Goal: Transaction & Acquisition: Purchase product/service

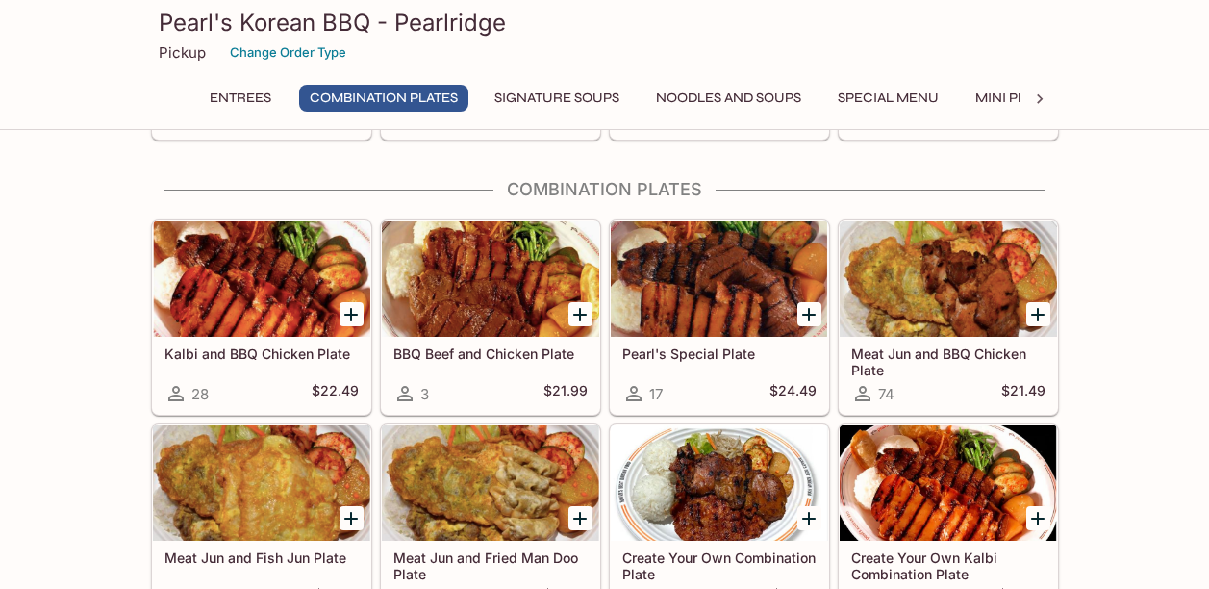
scroll to position [577, 0]
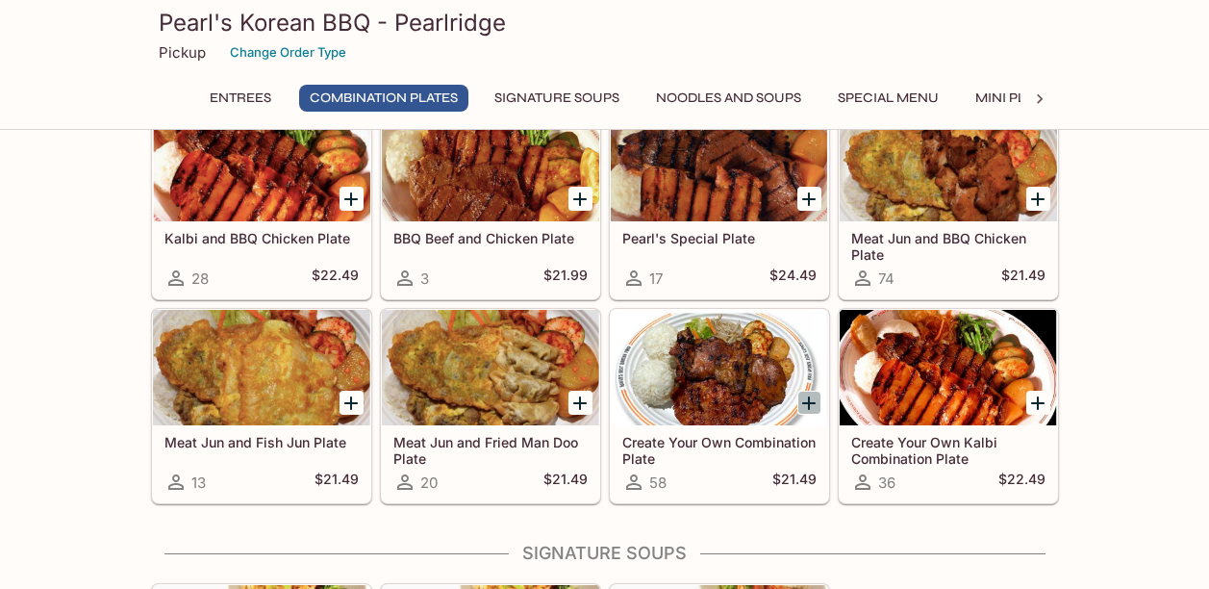
click at [805, 399] on icon "Add Create Your Own Combination Plate" at bounding box center [808, 402] width 23 height 23
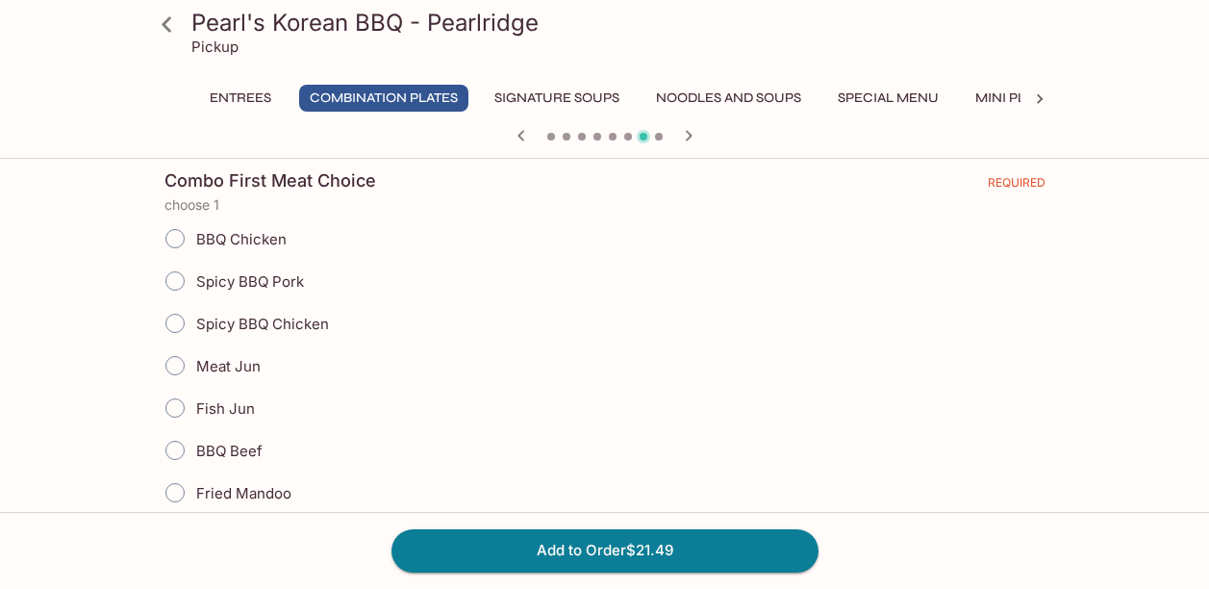
scroll to position [462, 0]
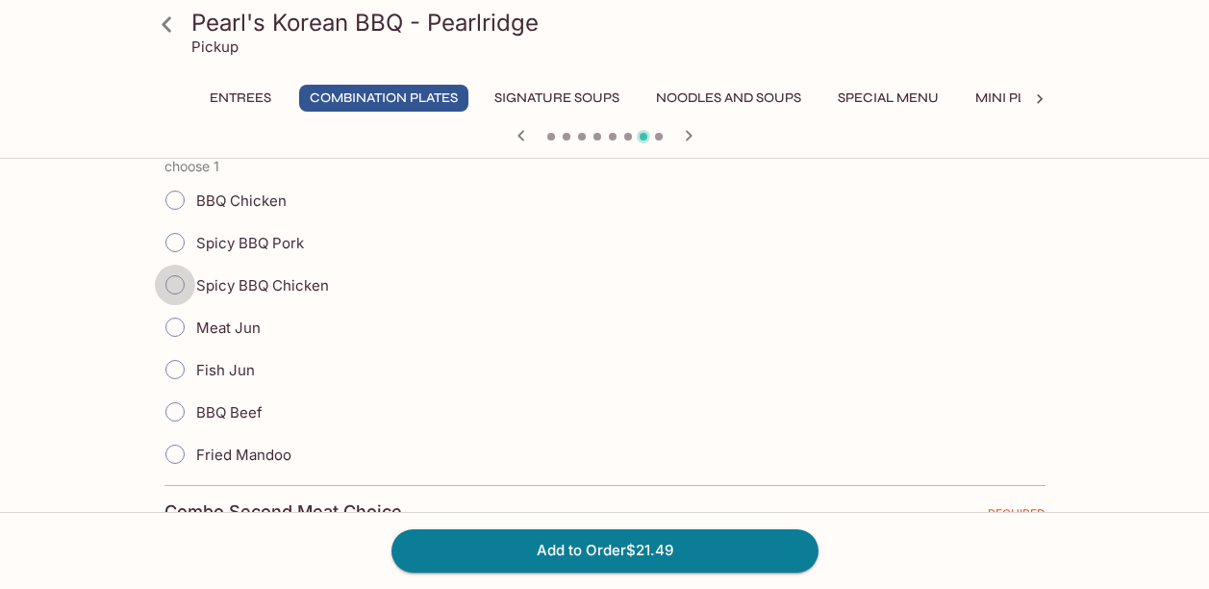
click at [178, 283] on input "Spicy BBQ Chicken" at bounding box center [175, 284] width 40 height 40
radio input "true"
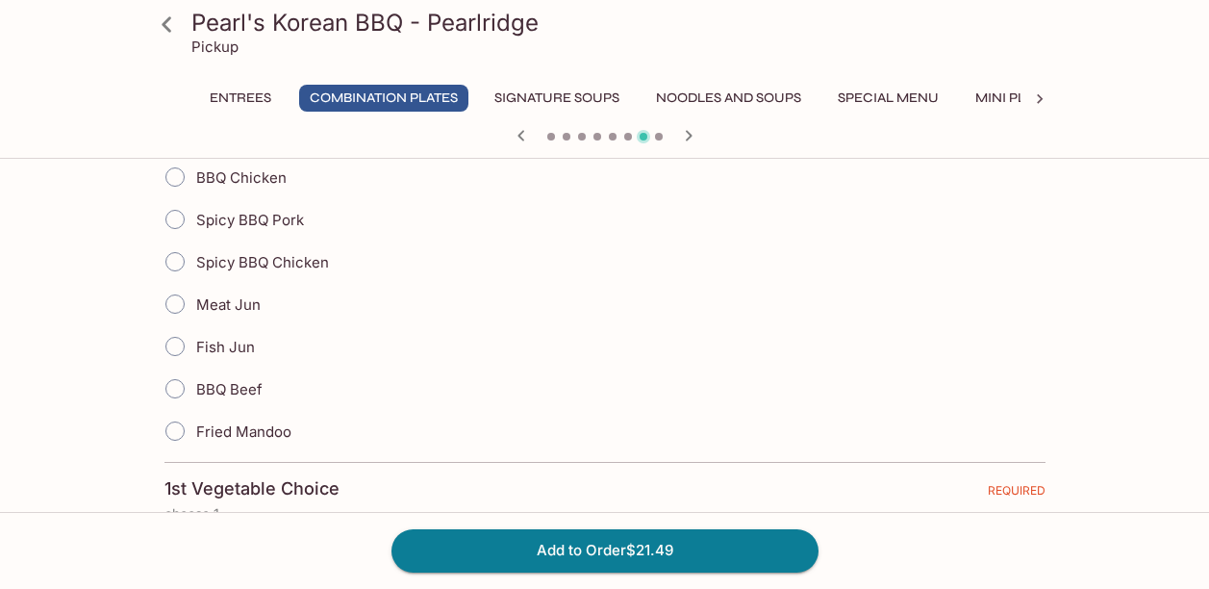
scroll to position [848, 0]
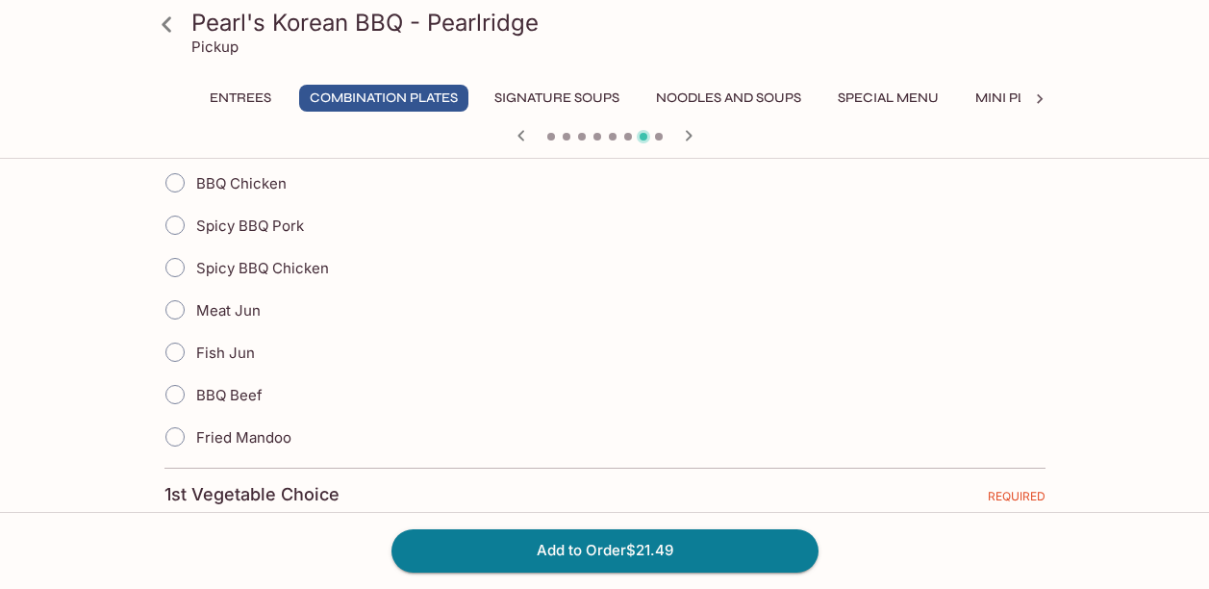
click at [171, 308] on input "Meat Jun" at bounding box center [175, 309] width 40 height 40
radio input "true"
click at [1015, 549] on div "Add to Order $21.49" at bounding box center [604, 550] width 1209 height 77
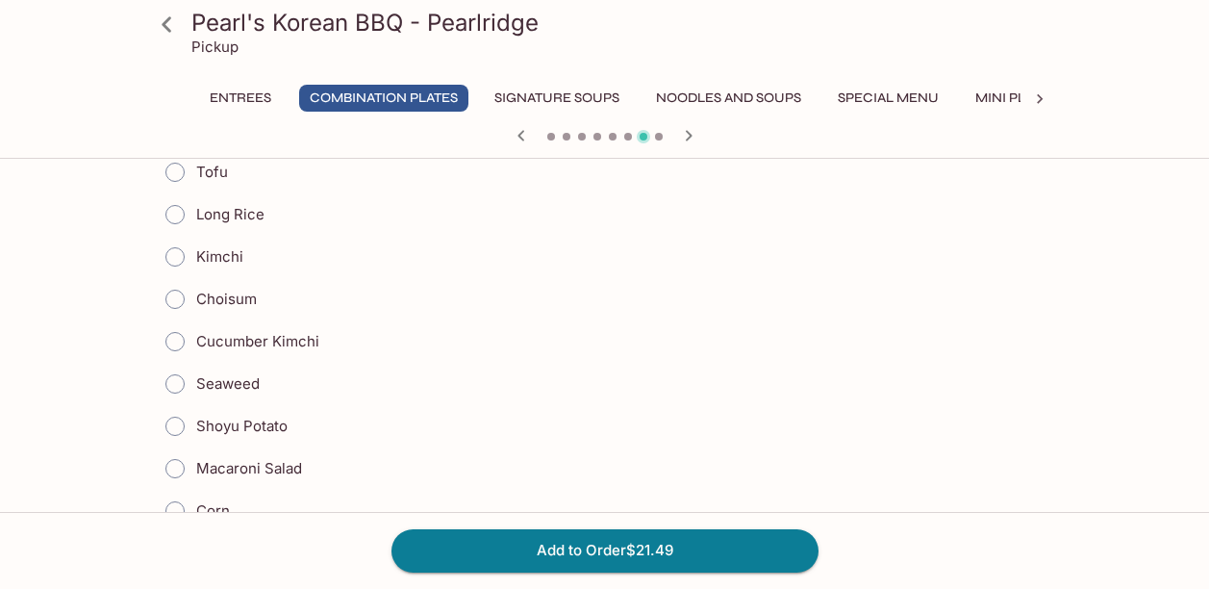
scroll to position [1310, 0]
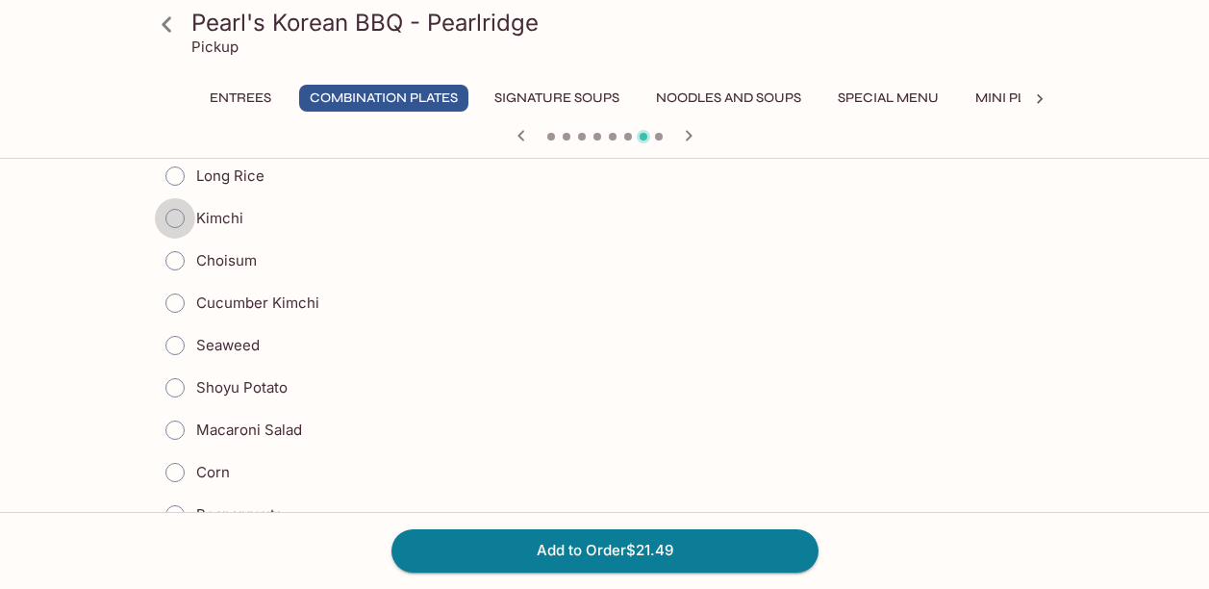
click at [180, 219] on input "Kimchi" at bounding box center [175, 218] width 40 height 40
radio input "true"
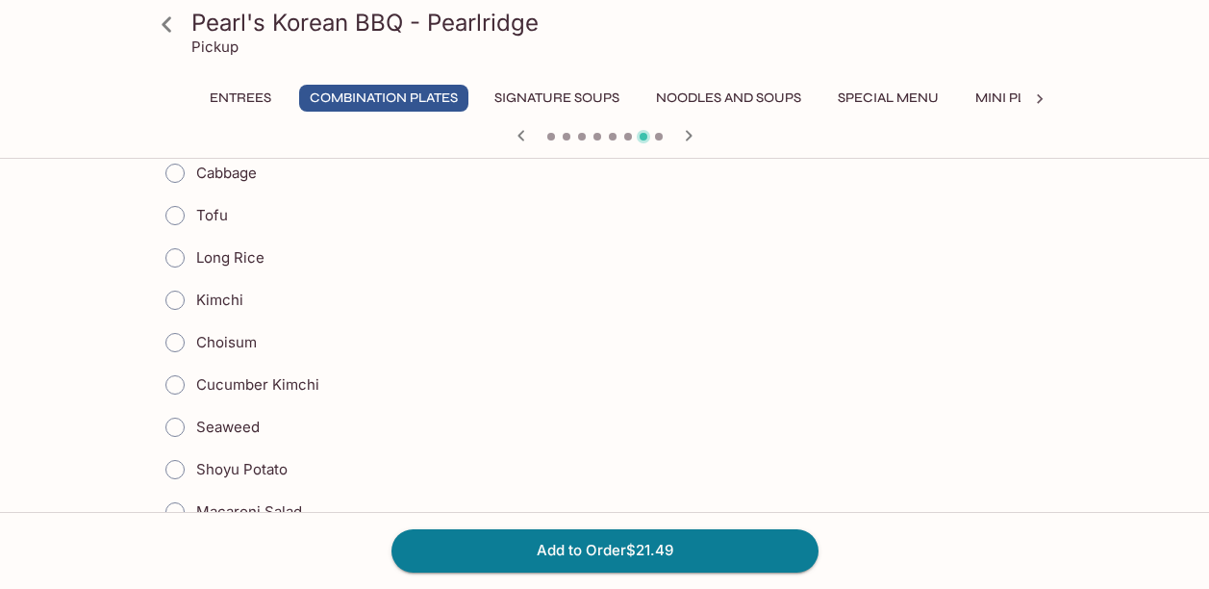
scroll to position [1822, 0]
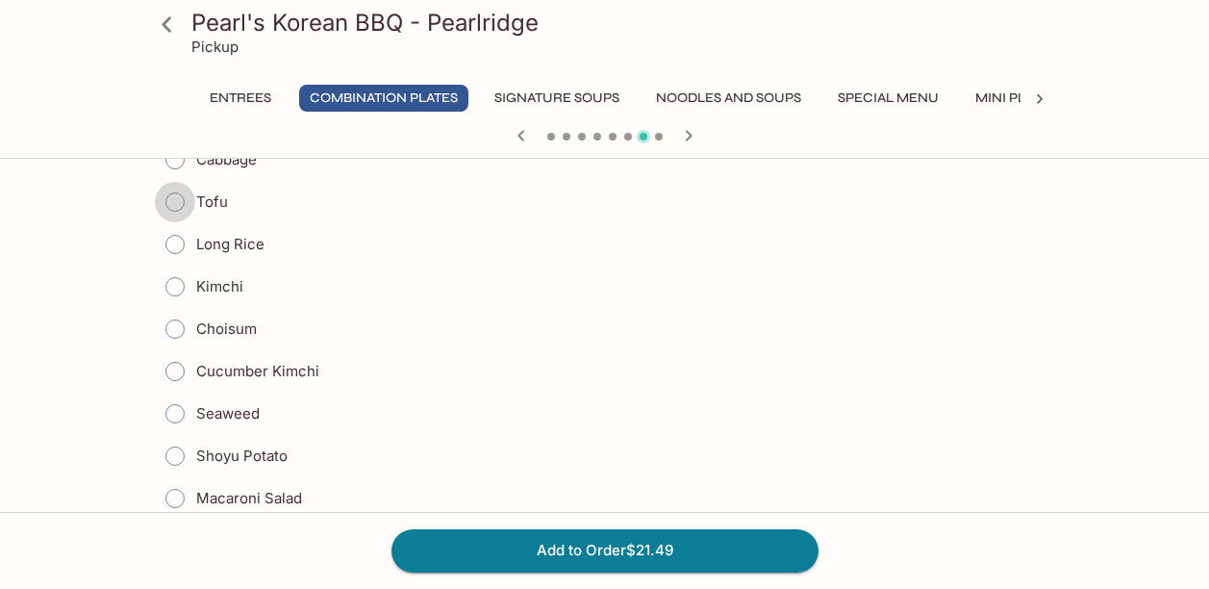
click at [175, 201] on input "Tofu" at bounding box center [175, 202] width 40 height 40
radio input "true"
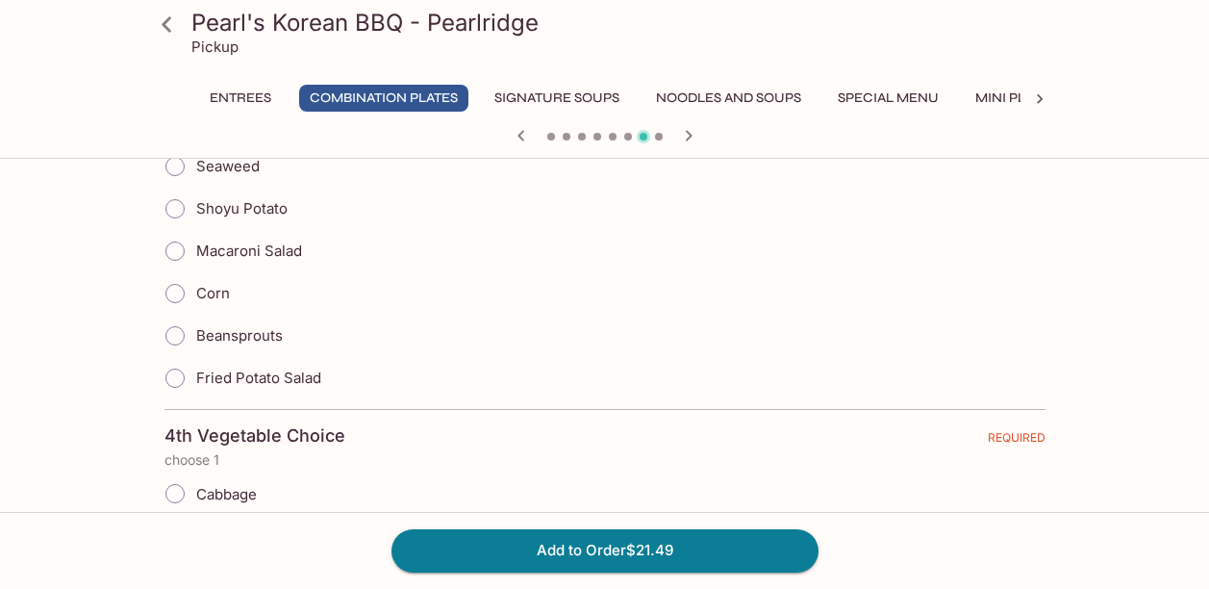
scroll to position [2656, 0]
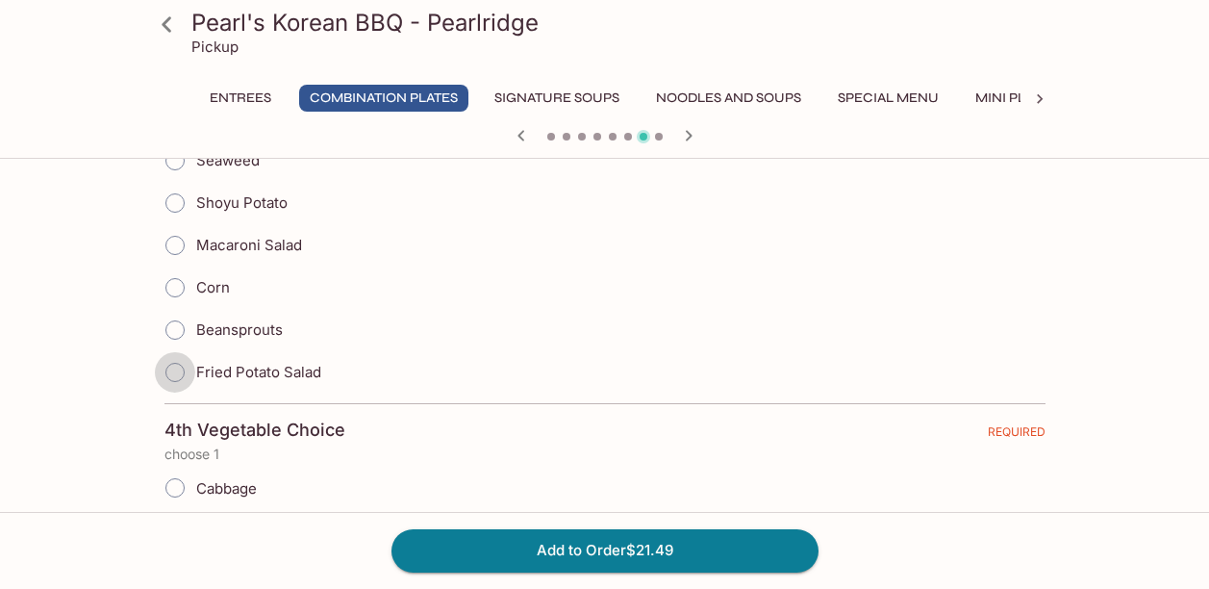
click at [175, 369] on input "Fried Potato Salad" at bounding box center [175, 372] width 40 height 40
radio input "true"
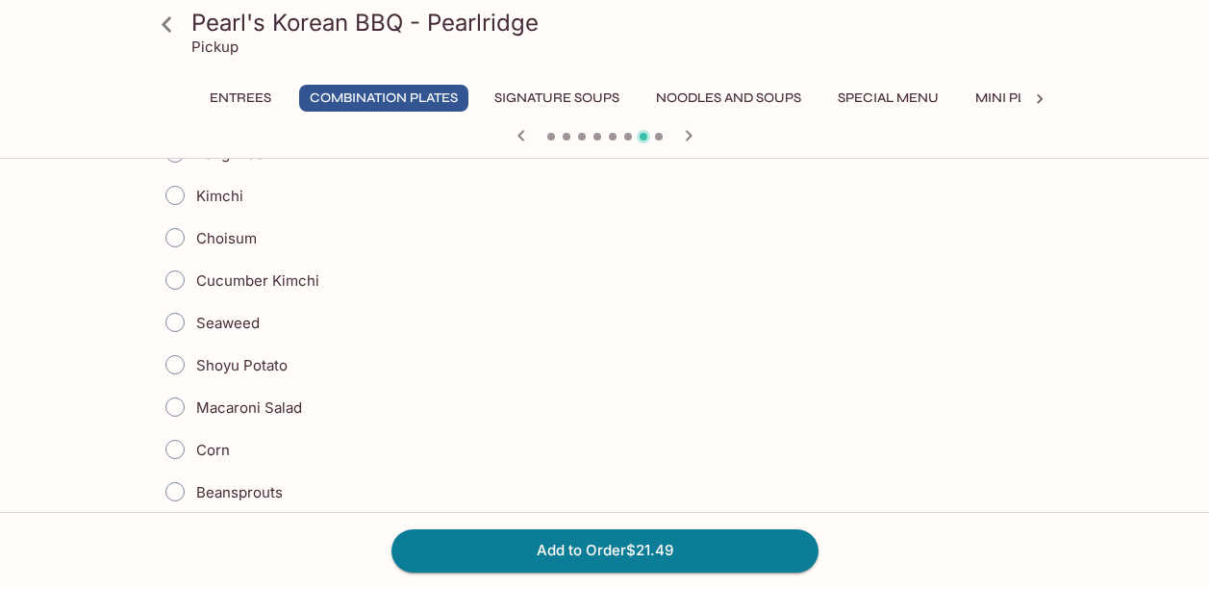
scroll to position [3079, 0]
click at [176, 313] on input "Seaweed" at bounding box center [175, 318] width 40 height 40
radio input "true"
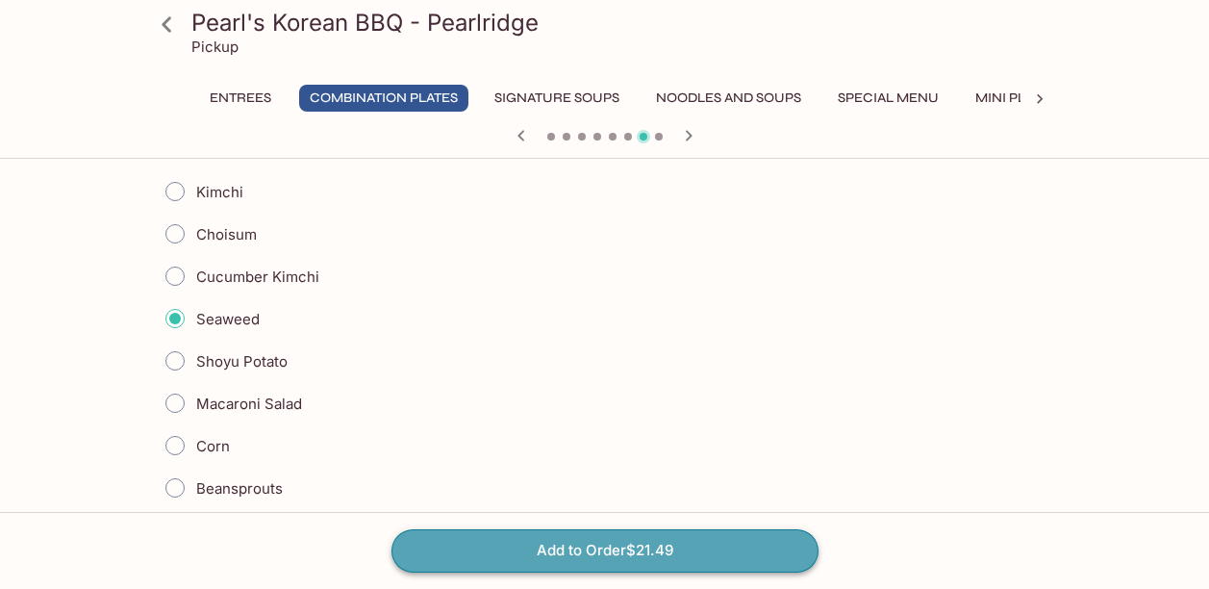
click at [485, 544] on button "Add to Order $21.49" at bounding box center [604, 550] width 427 height 42
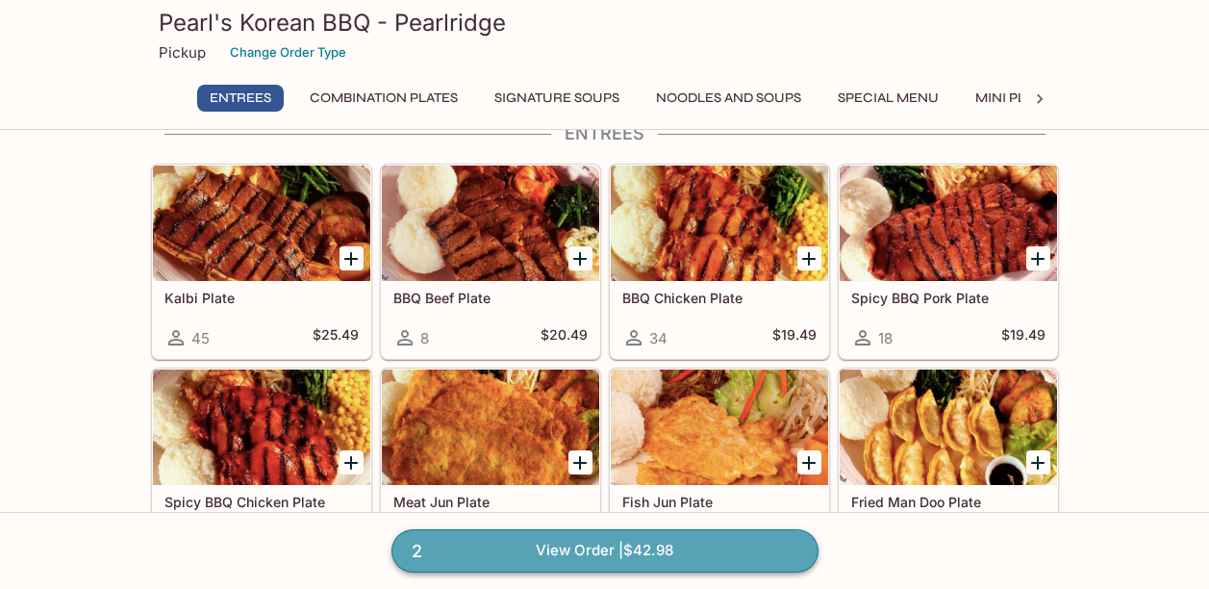
click at [618, 543] on link "2 View Order | $42.98" at bounding box center [604, 550] width 427 height 42
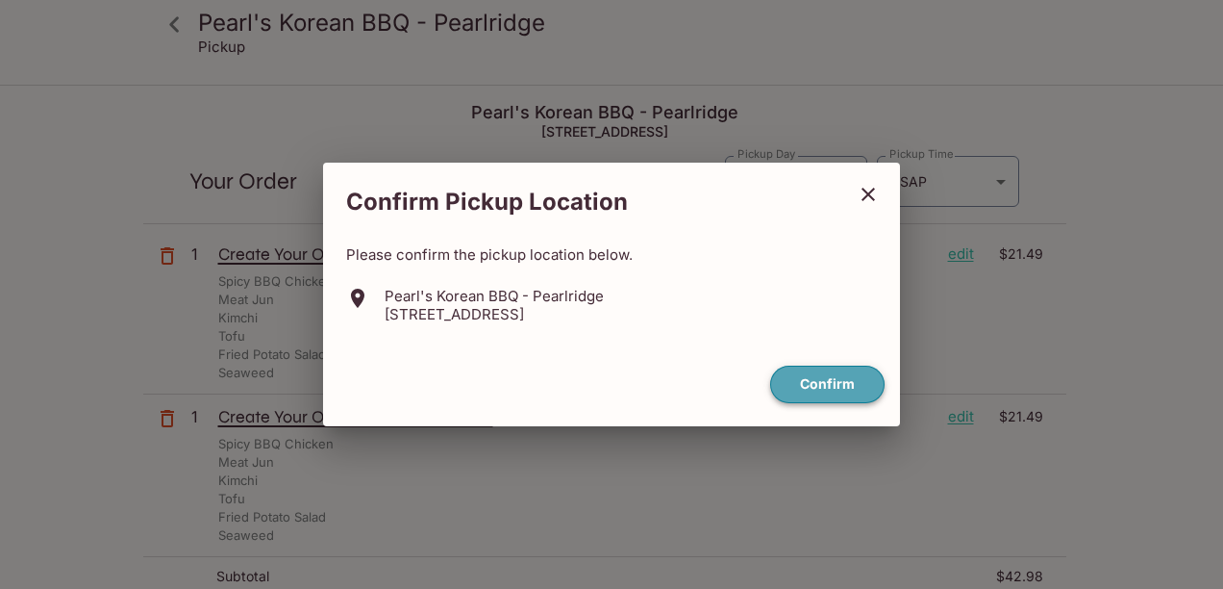
click at [828, 371] on button "Confirm" at bounding box center [827, 384] width 114 height 38
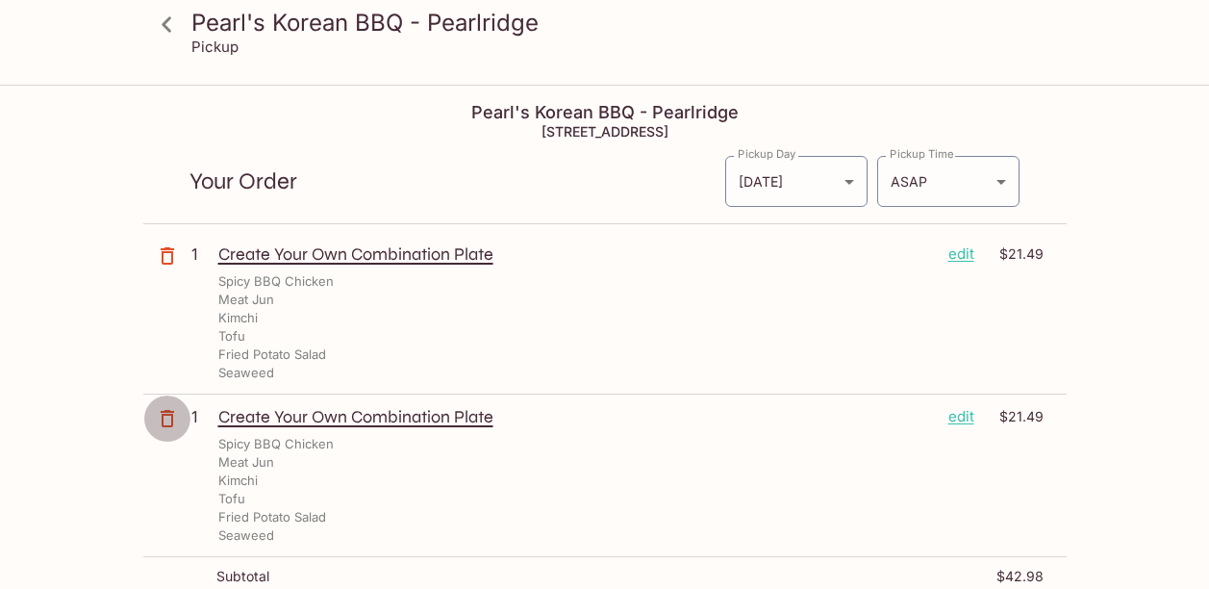
click at [173, 411] on icon "button" at bounding box center [167, 418] width 23 height 23
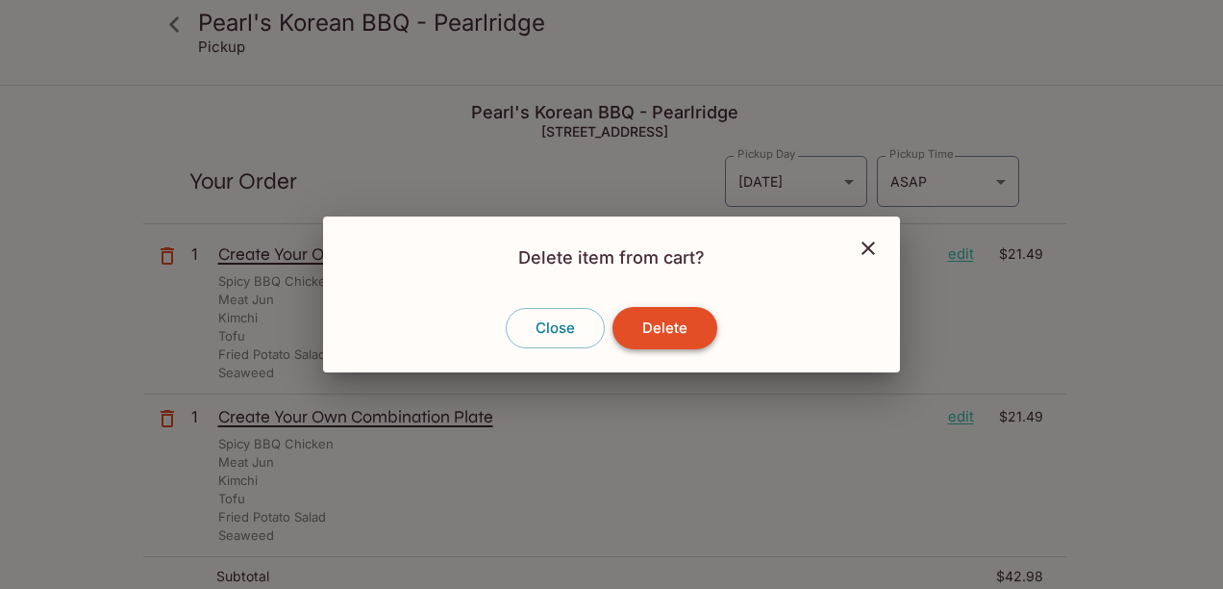
click at [667, 330] on button "Delete" at bounding box center [665, 328] width 105 height 42
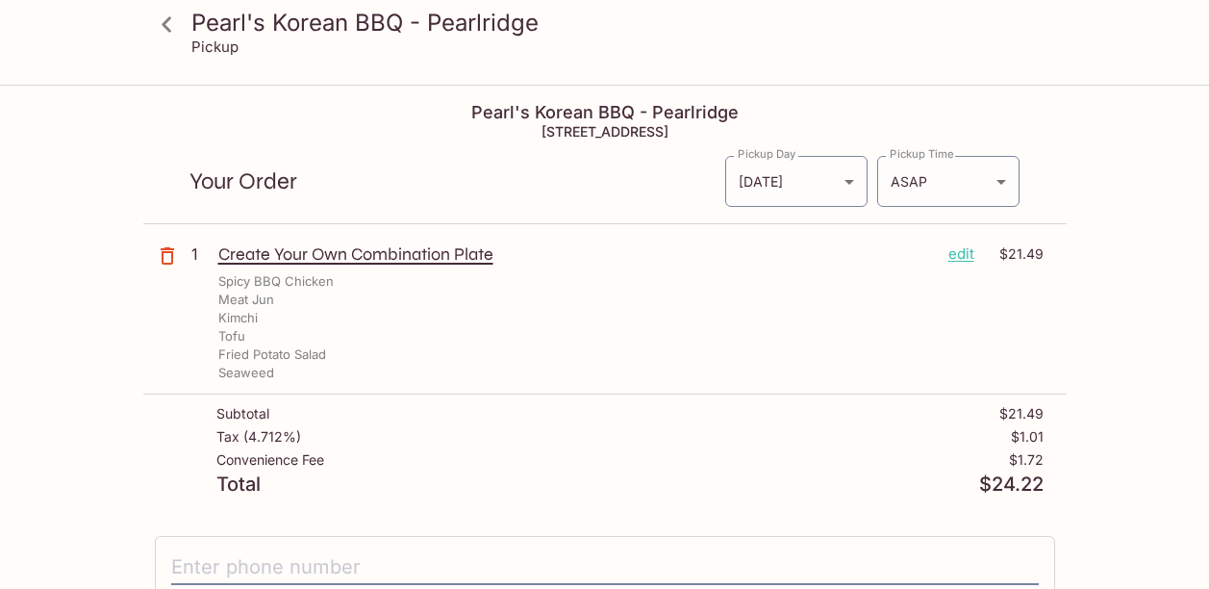
click at [1086, 479] on div "Pearl's Korean BBQ - Pearlridge Pickup Pearl's Korean BBQ - Pearlridge [STREET_…" at bounding box center [604, 519] width 1209 height 864
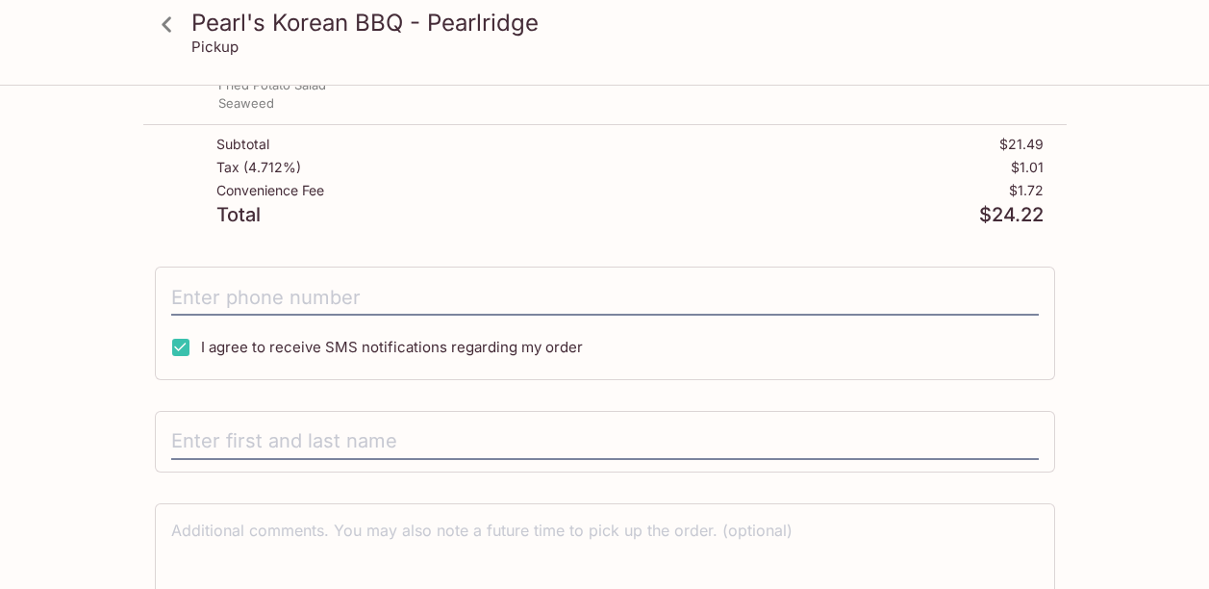
scroll to position [362, 0]
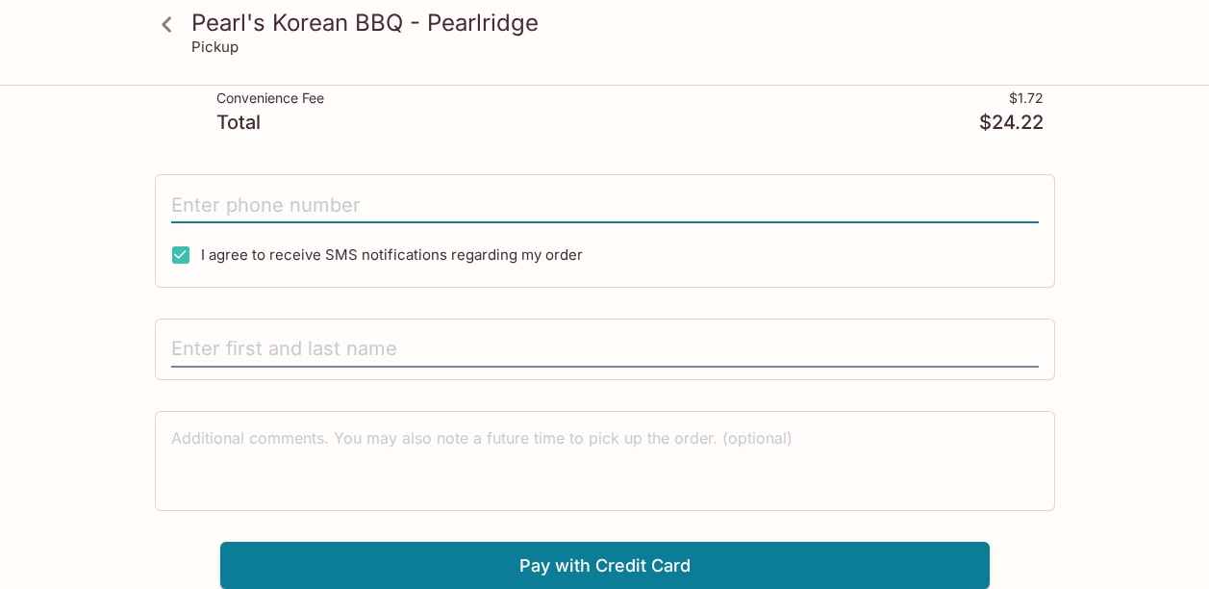
click at [196, 205] on input "tel" at bounding box center [604, 205] width 867 height 37
type input "[PHONE_NUMBER]"
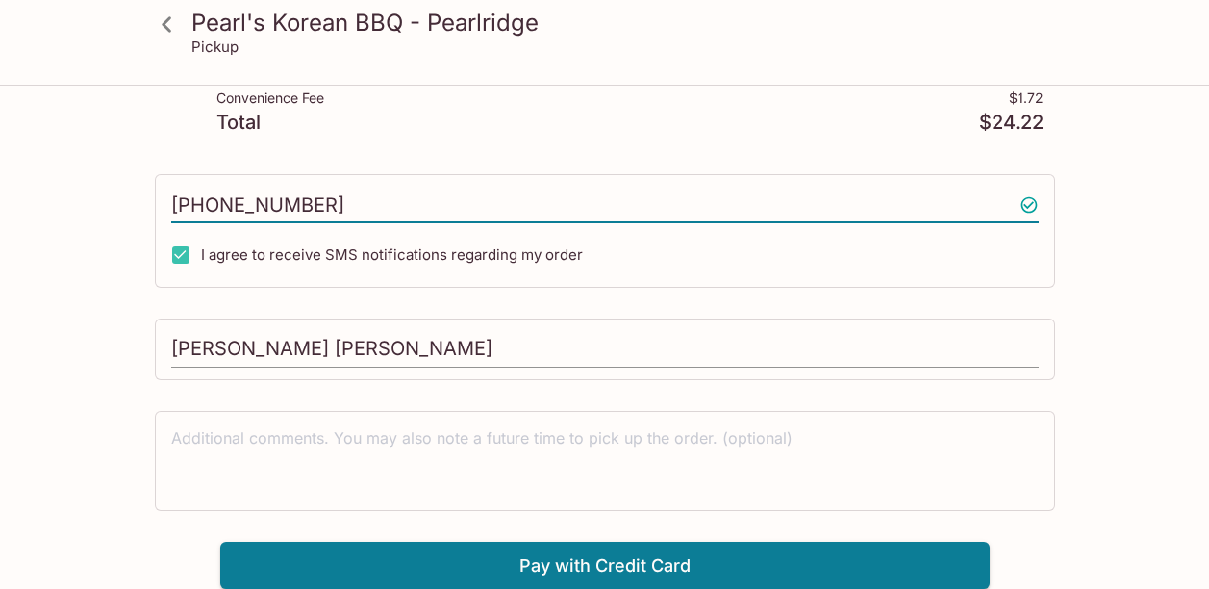
click at [282, 346] on input "[PERSON_NAME] [PERSON_NAME]" at bounding box center [604, 349] width 867 height 37
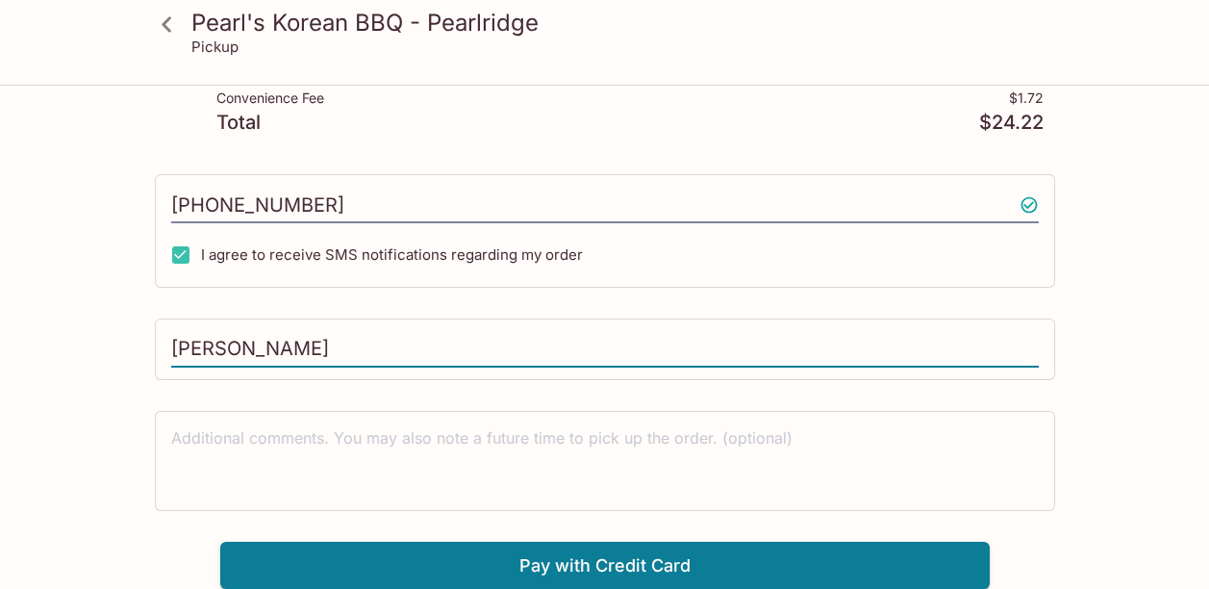
type input "[PERSON_NAME]"
click at [47, 425] on div "Pearl's Korean BBQ - Pearlridge Pickup Pearl's Korean BBQ - Pearlridge [STREET_…" at bounding box center [604, 157] width 1209 height 864
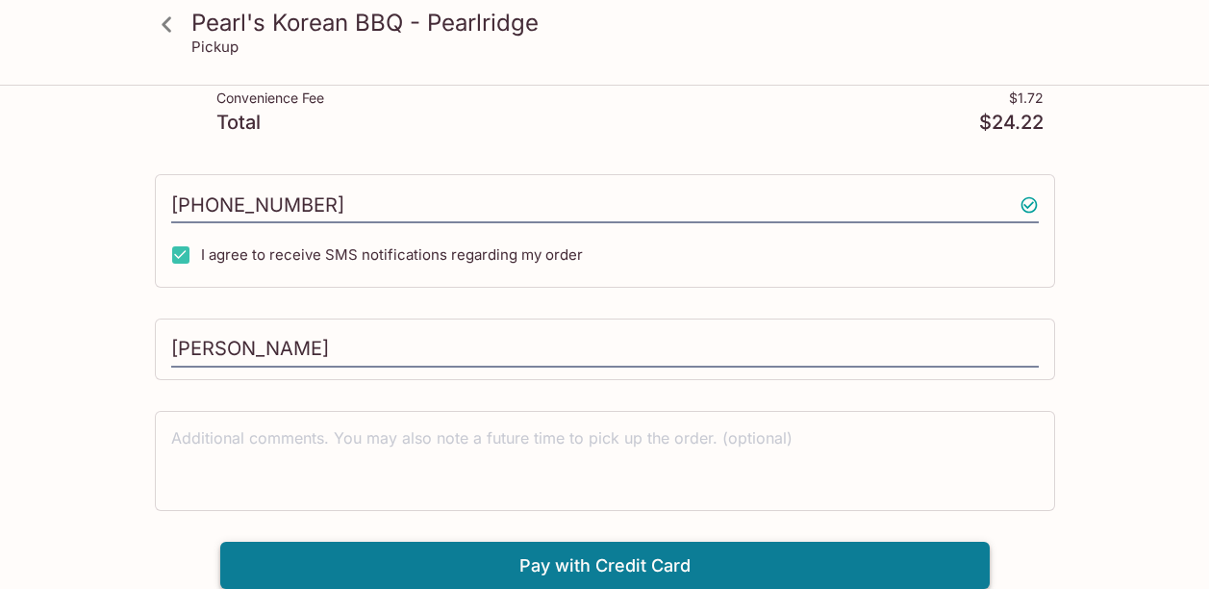
click at [772, 565] on button "Pay with Credit Card" at bounding box center [604, 565] width 769 height 48
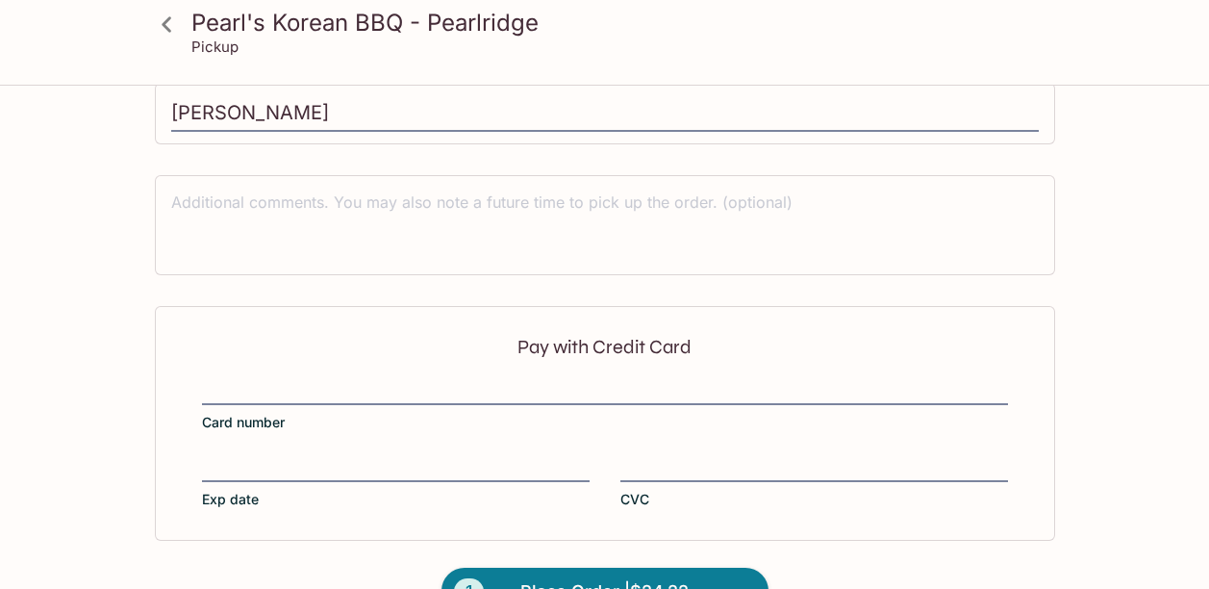
scroll to position [650, 0]
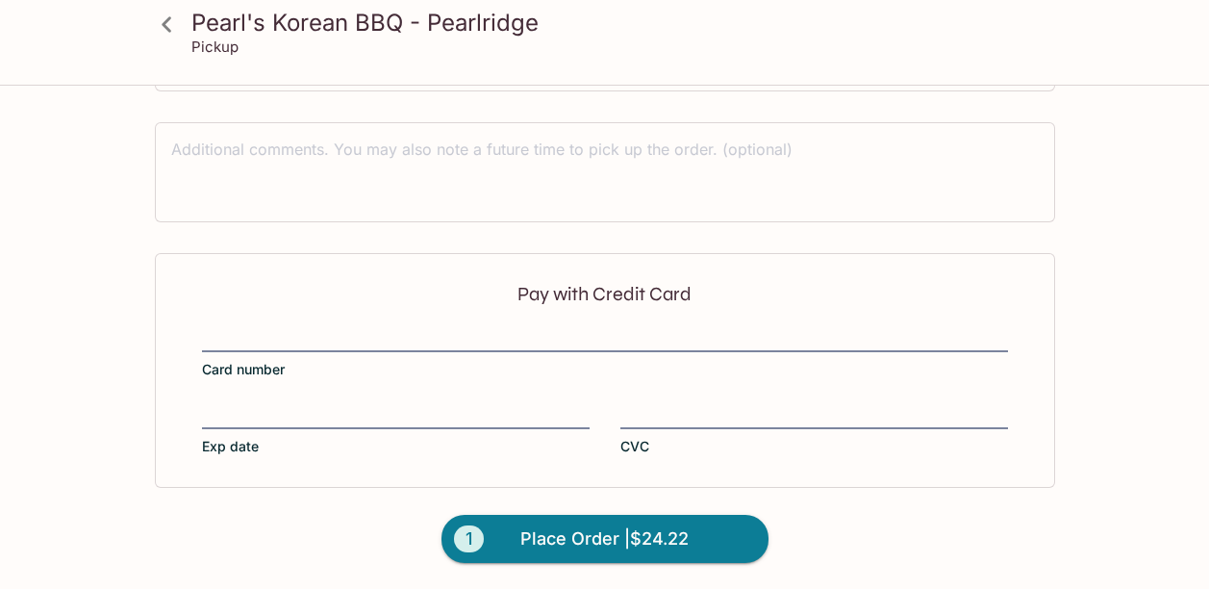
click at [333, 324] on div "Pay with Credit Card Card number Exp date CVC" at bounding box center [605, 370] width 900 height 235
click at [229, 326] on div at bounding box center [605, 339] width 806 height 27
click at [229, 327] on input "Card number" at bounding box center [605, 327] width 806 height 1
click at [229, 326] on div at bounding box center [605, 339] width 806 height 27
click at [229, 327] on input "Card number" at bounding box center [605, 327] width 806 height 1
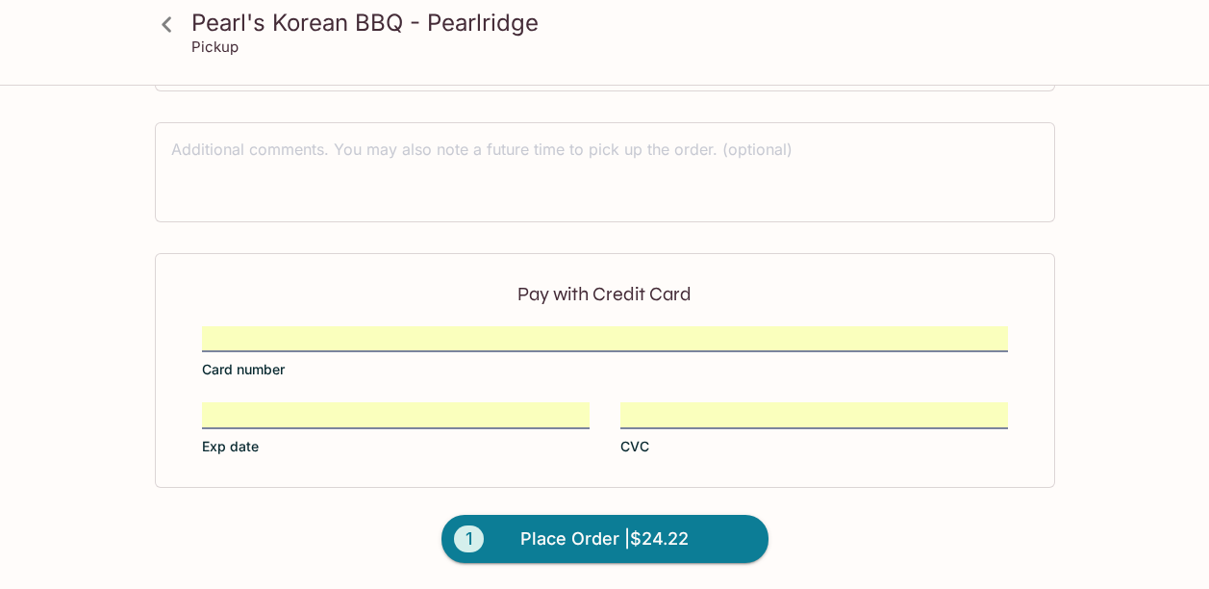
click at [335, 516] on form "Pay with Credit Card Card number Exp date CVC 1 Place Order | $24.22" at bounding box center [604, 421] width 923 height 337
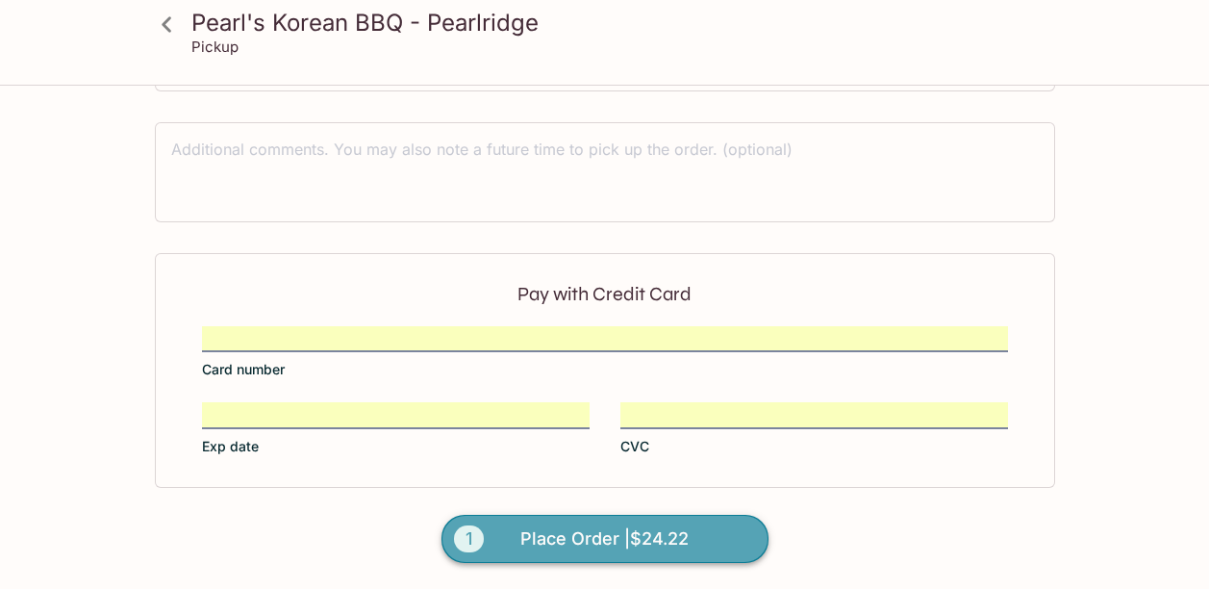
click at [562, 529] on span "Place Order | $24.22" at bounding box center [604, 538] width 168 height 31
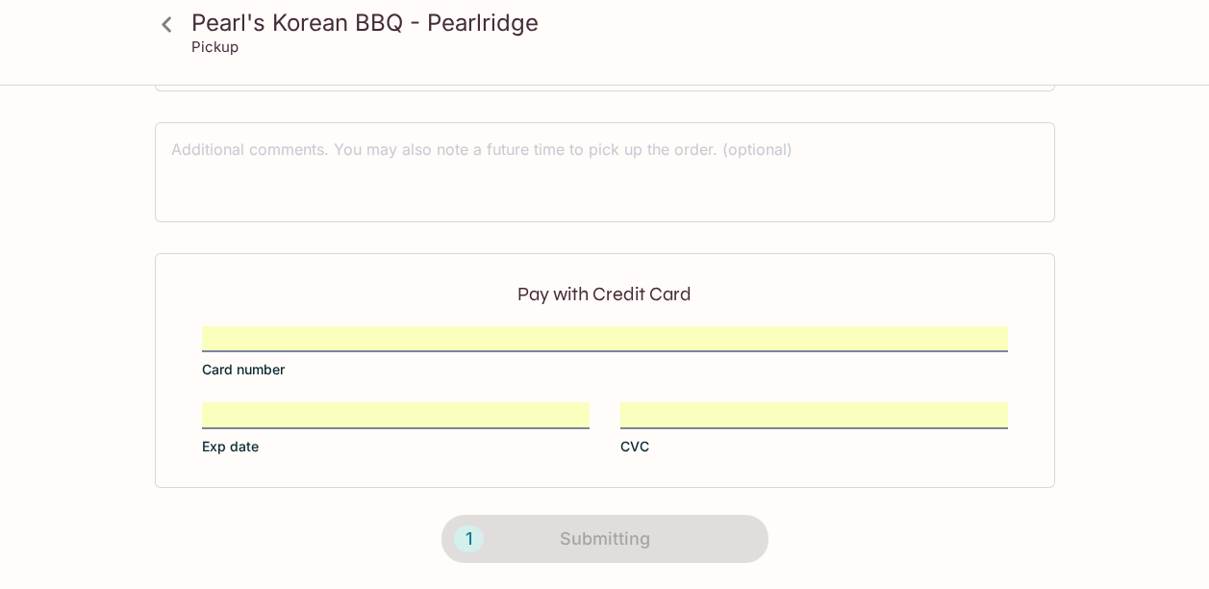
scroll to position [472, 0]
